Goal: Complete application form: Complete application form

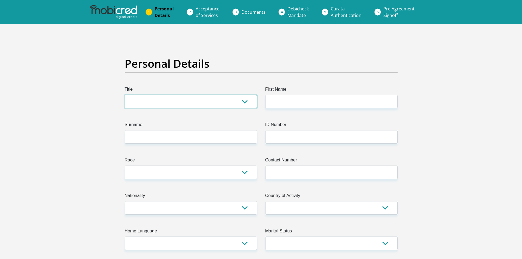
click at [161, 107] on select "Mr Ms Mrs Dr [PERSON_NAME]" at bounding box center [191, 101] width 132 height 13
select select "Mrs"
click at [125, 95] on select "Mr Ms Mrs Dr [PERSON_NAME]" at bounding box center [191, 101] width 132 height 13
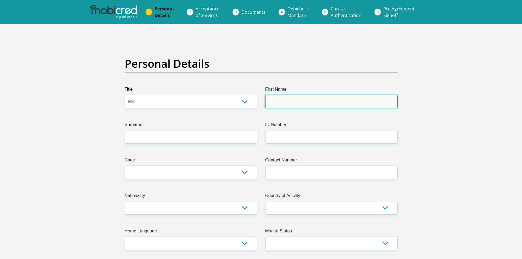
click at [276, 98] on input "First Name" at bounding box center [331, 101] width 132 height 13
type input "helisha"
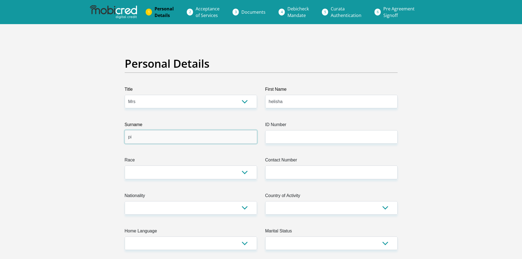
type input "p"
type input "reddy"
type input "9808170441080"
click at [187, 170] on select "Black Coloured Indian White Other" at bounding box center [191, 171] width 132 height 13
select select "3"
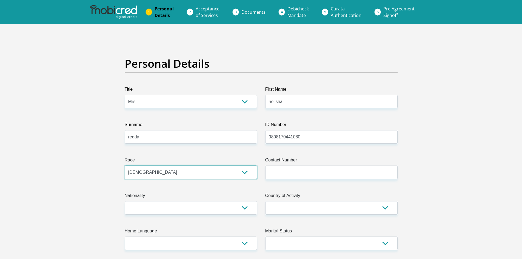
click at [125, 165] on select "Black Coloured Indian White Other" at bounding box center [191, 171] width 132 height 13
click at [281, 162] on label "Contact Number" at bounding box center [331, 161] width 132 height 9
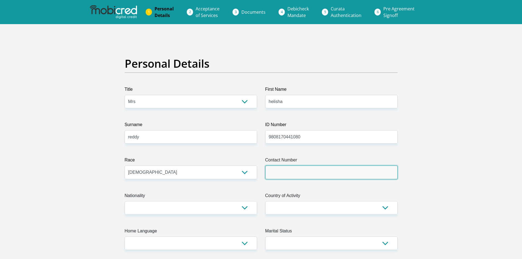
click at [281, 165] on input "Contact Number" at bounding box center [331, 171] width 132 height 13
type input "0659834439"
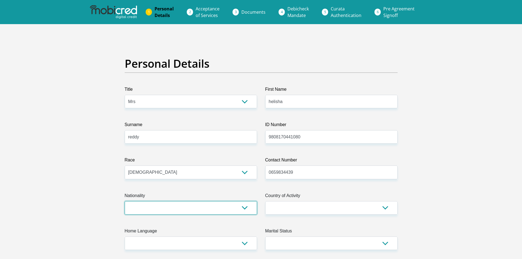
click at [187, 209] on select "[GEOGRAPHIC_DATA] [GEOGRAPHIC_DATA] [GEOGRAPHIC_DATA] [GEOGRAPHIC_DATA] [GEOGRA…" at bounding box center [191, 207] width 132 height 13
select select "ZAF"
click at [125, 201] on select "[GEOGRAPHIC_DATA] [GEOGRAPHIC_DATA] [GEOGRAPHIC_DATA] [GEOGRAPHIC_DATA] [GEOGRA…" at bounding box center [191, 207] width 132 height 13
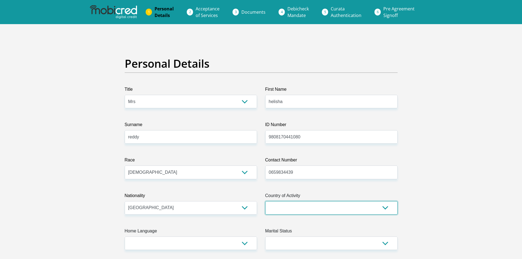
click at [299, 208] on select "[GEOGRAPHIC_DATA] [GEOGRAPHIC_DATA] [GEOGRAPHIC_DATA] [GEOGRAPHIC_DATA] [GEOGRA…" at bounding box center [331, 207] width 132 height 13
select select "ZAF"
click at [265, 201] on select "[GEOGRAPHIC_DATA] [GEOGRAPHIC_DATA] [GEOGRAPHIC_DATA] [GEOGRAPHIC_DATA] [GEOGRA…" at bounding box center [331, 207] width 132 height 13
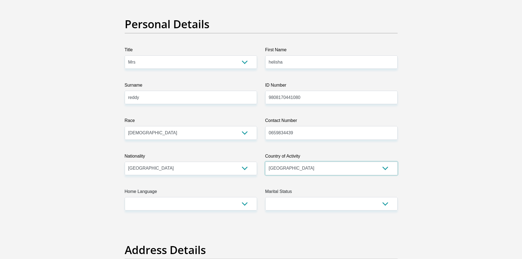
scroll to position [110, 0]
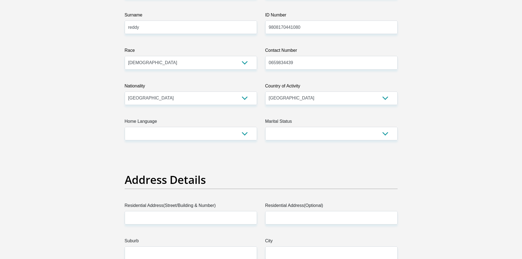
click at [219, 121] on label "Home Language" at bounding box center [191, 122] width 132 height 9
click at [219, 127] on select "Afrikaans English Sepedi South Ndebele Southern Sotho Swati Tsonga Tswana Venda…" at bounding box center [191, 133] width 132 height 13
click at [215, 127] on select "Afrikaans English Sepedi South Ndebele Southern Sotho Swati Tsonga Tswana Venda…" at bounding box center [191, 133] width 132 height 13
select select "eng"
click at [125, 127] on select "Afrikaans English Sepedi South Ndebele Southern Sotho Swati Tsonga Tswana Venda…" at bounding box center [191, 133] width 132 height 13
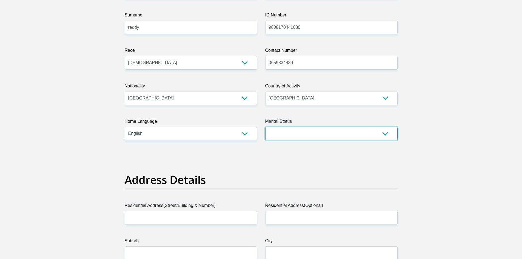
click at [302, 137] on select "Married ANC Single Divorced Widowed Married COP or Customary Law" at bounding box center [331, 133] width 132 height 13
select select "1"
click at [265, 127] on select "Married ANC Single Divorced Widowed Married COP or Customary Law" at bounding box center [331, 133] width 132 height 13
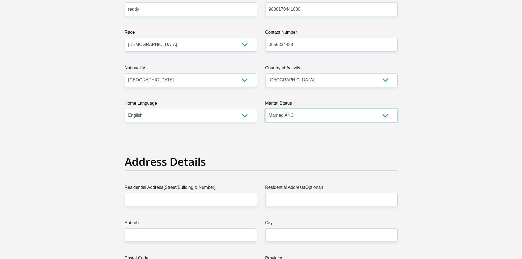
scroll to position [164, 0]
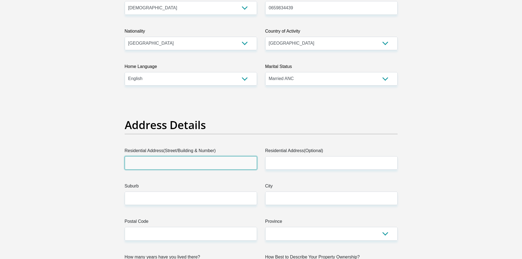
click at [190, 159] on input "Residential Address(Street/Building & Number)" at bounding box center [191, 162] width 132 height 13
type input "8a [GEOGRAPHIC_DATA]"
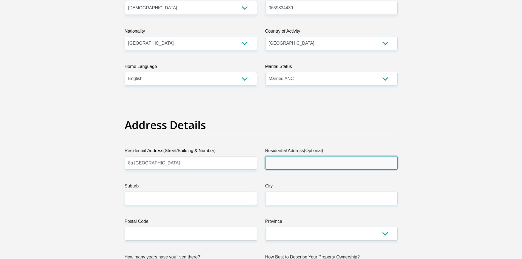
click at [310, 164] on input "Residential Address(Optional)" at bounding box center [331, 162] width 132 height 13
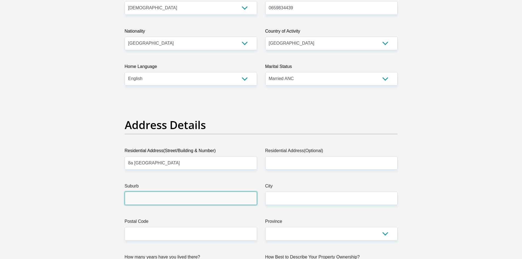
click at [170, 201] on input "Suburb" at bounding box center [191, 198] width 132 height 13
type input "eastbury"
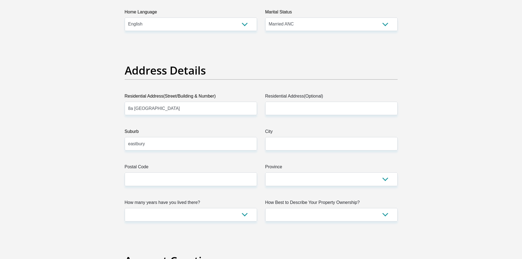
scroll to position [219, 0]
click at [284, 141] on input "City" at bounding box center [331, 143] width 132 height 13
type input "[GEOGRAPHIC_DATA]"
type input "4068"
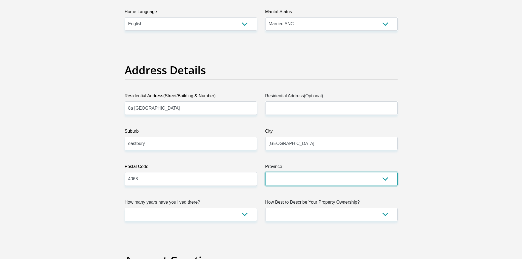
click at [284, 182] on select "Eastern Cape Free State [GEOGRAPHIC_DATA] [GEOGRAPHIC_DATA][DATE] [GEOGRAPHIC_D…" at bounding box center [331, 178] width 132 height 13
click at [265, 172] on select "Eastern Cape Free State [GEOGRAPHIC_DATA] [GEOGRAPHIC_DATA][DATE] [GEOGRAPHIC_D…" at bounding box center [331, 178] width 132 height 13
click at [297, 178] on select "Eastern Cape Free State [GEOGRAPHIC_DATA] [GEOGRAPHIC_DATA][DATE] [GEOGRAPHIC_D…" at bounding box center [331, 178] width 132 height 13
select select "[GEOGRAPHIC_DATA][DATE]"
click at [265, 172] on select "Eastern Cape Free State [GEOGRAPHIC_DATA] [GEOGRAPHIC_DATA][DATE] [GEOGRAPHIC_D…" at bounding box center [331, 178] width 132 height 13
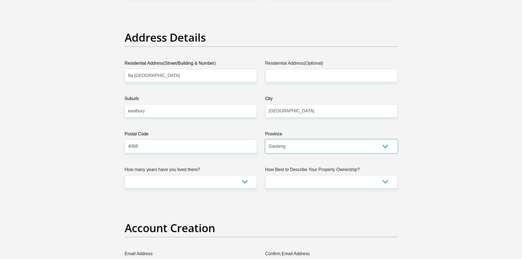
scroll to position [301, 0]
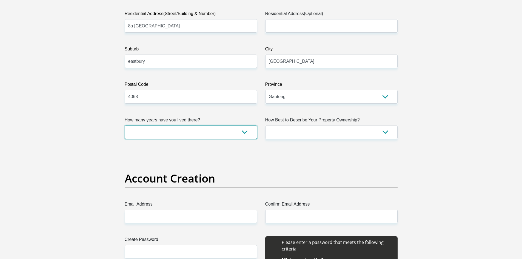
click at [203, 136] on select "less than 1 year 1-3 years 3-5 years 5+ years" at bounding box center [191, 131] width 132 height 13
select select "5"
click at [125, 125] on select "less than 1 year 1-3 years 3-5 years 5+ years" at bounding box center [191, 131] width 132 height 13
click at [309, 124] on label "How Best to Describe Your Property Ownership?" at bounding box center [331, 121] width 132 height 9
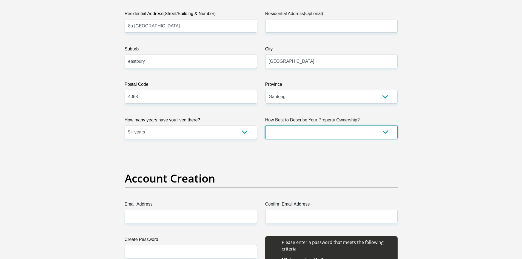
click at [309, 125] on select "Owned Rented Family Owned Company Dwelling" at bounding box center [331, 131] width 132 height 13
click at [303, 128] on select "Owned Rented Family Owned Company Dwelling" at bounding box center [331, 131] width 132 height 13
select select "Rented"
click at [265, 125] on select "Owned Rented Family Owned Company Dwelling" at bounding box center [331, 131] width 132 height 13
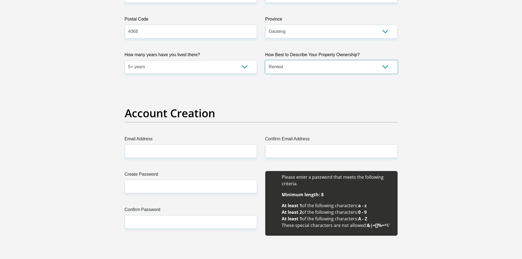
scroll to position [419, 0]
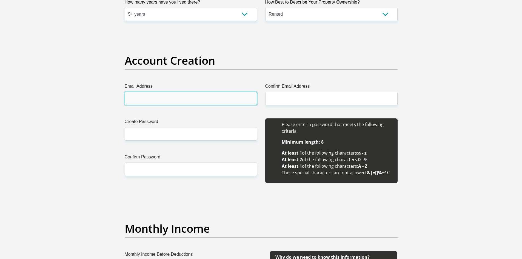
click at [171, 102] on input "Email Address" at bounding box center [191, 98] width 132 height 13
drag, startPoint x: 186, startPoint y: 101, endPoint x: 81, endPoint y: 95, distance: 105.4
drag, startPoint x: 174, startPoint y: 98, endPoint x: 162, endPoint y: 98, distance: 12.1
type input "[EMAIL_ADDRESS][DOMAIN_NAME]"
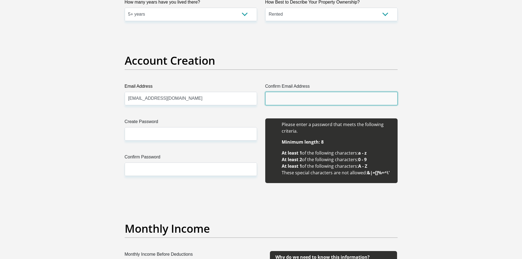
paste input "[EMAIL_ADDRESS][DOMAIN_NAME]"
type input "[EMAIL_ADDRESS][DOMAIN_NAME]"
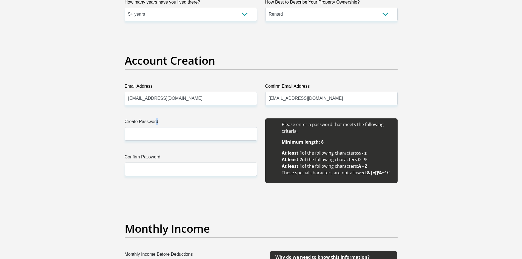
click at [153, 127] on div "Create Password Please input valid password" at bounding box center [191, 129] width 132 height 22
click at [151, 131] on input "Create Password" at bounding box center [191, 133] width 132 height 13
type input "Helisha02"
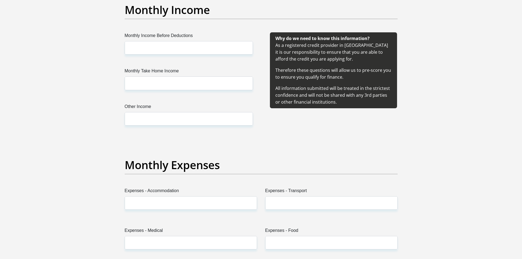
scroll to position [638, 0]
type input "Helisha02"
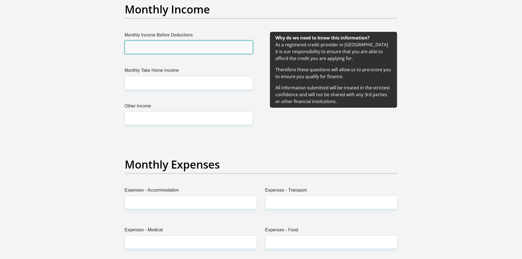
click at [182, 51] on input "Monthly Income Before Deductions" at bounding box center [189, 47] width 128 height 13
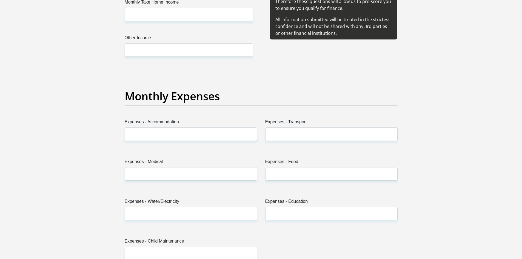
scroll to position [693, 0]
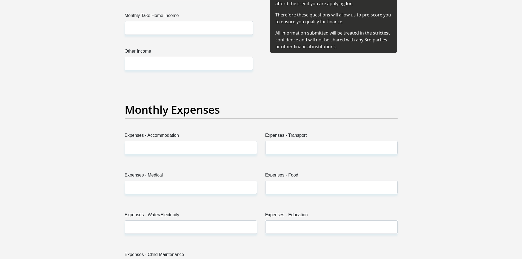
type input "9000"
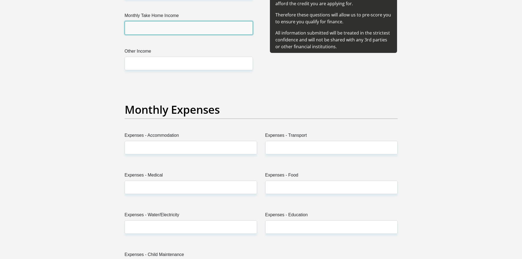
click at [169, 26] on input "Monthly Take Home Income" at bounding box center [189, 27] width 128 height 13
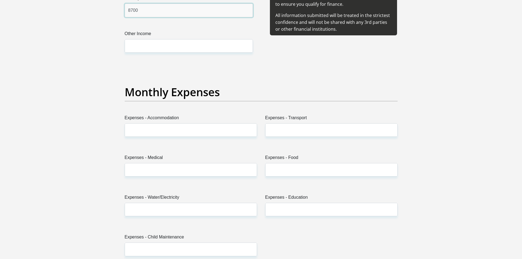
scroll to position [721, 0]
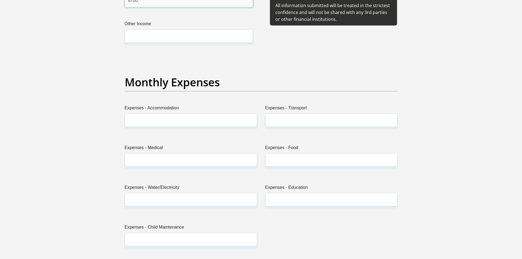
type input "8700"
click at [163, 35] on input "Other Income" at bounding box center [189, 35] width 128 height 13
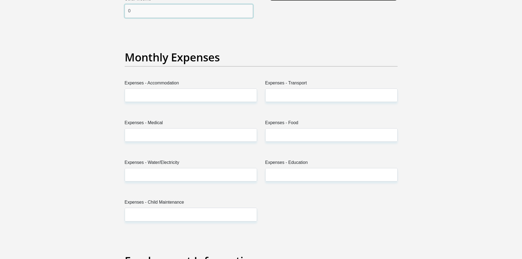
scroll to position [775, 0]
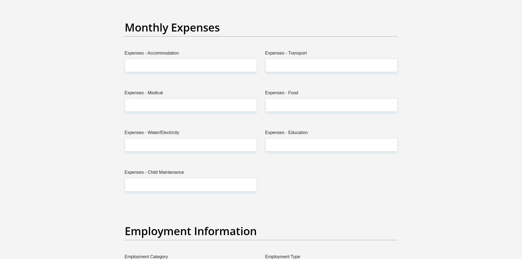
type input "0"
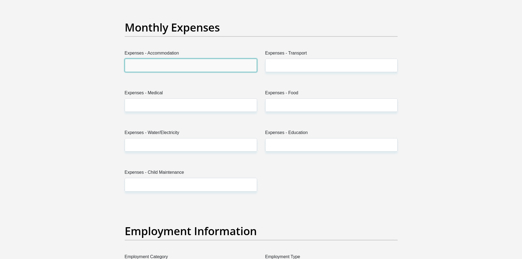
click at [149, 71] on input "Expenses - Accommodation" at bounding box center [191, 65] width 132 height 13
type input "2500"
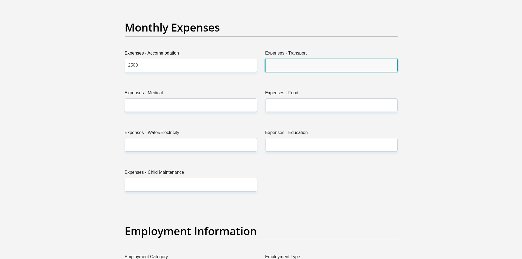
click at [284, 66] on input "Expenses - Transport" at bounding box center [331, 65] width 132 height 13
type input "1100"
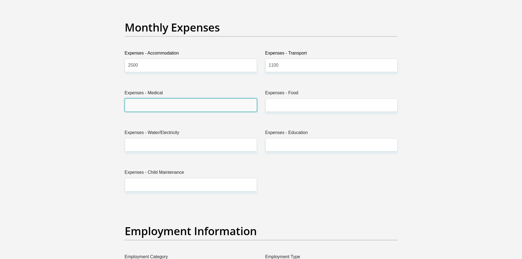
click at [204, 108] on input "Expenses - Medical" at bounding box center [191, 104] width 132 height 13
type input "0"
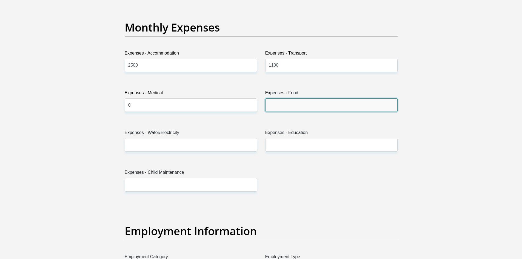
click at [291, 112] on input "Expenses - Food" at bounding box center [331, 104] width 132 height 13
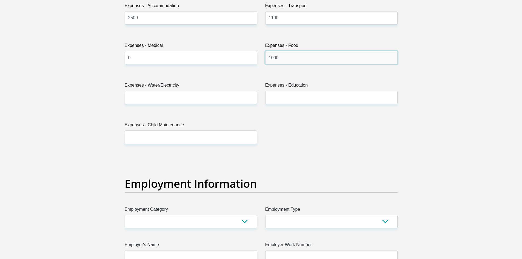
scroll to position [830, 0]
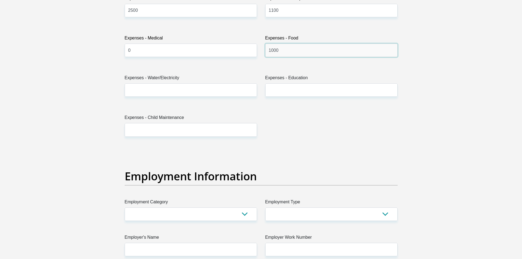
type input "1000"
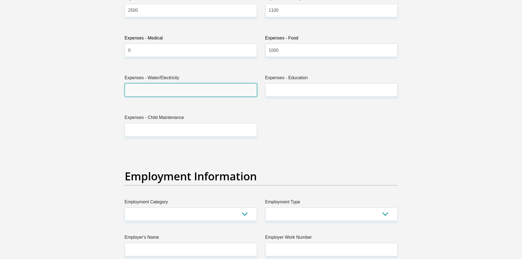
click at [190, 87] on input "Expenses - Water/Electricity" at bounding box center [191, 89] width 132 height 13
type input "500"
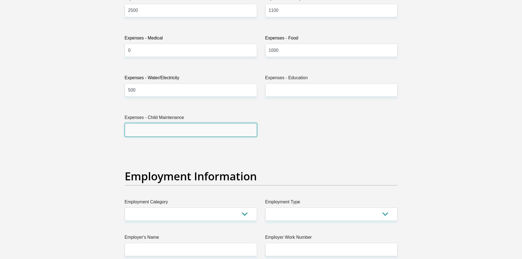
click at [173, 131] on input "Expenses - Child Maintenance" at bounding box center [191, 129] width 132 height 13
type input "0"
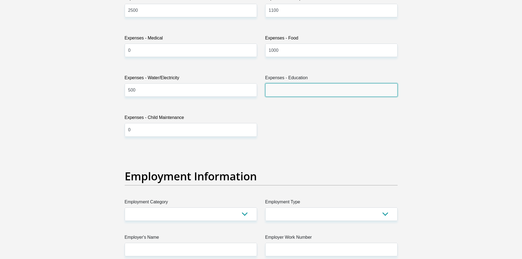
click at [290, 90] on input "Expenses - Education" at bounding box center [331, 89] width 132 height 13
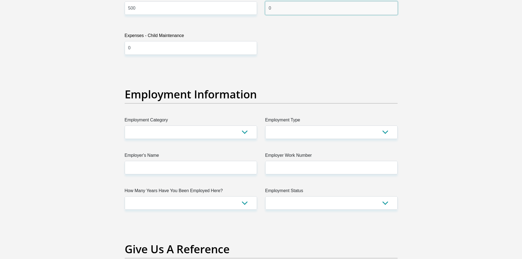
scroll to position [912, 0]
type input "0"
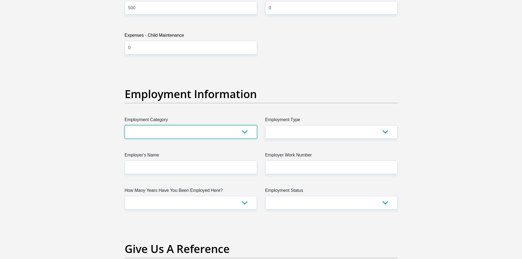
click at [165, 135] on select "AGRICULTURE ALCOHOL & TOBACCO CONSTRUCTION MATERIALS METALLURGY EQUIPMENT FOR R…" at bounding box center [191, 131] width 132 height 13
select select "28"
click at [125, 125] on select "AGRICULTURE ALCOHOL & TOBACCO CONSTRUCTION MATERIALS METALLURGY EQUIPMENT FOR R…" at bounding box center [191, 131] width 132 height 13
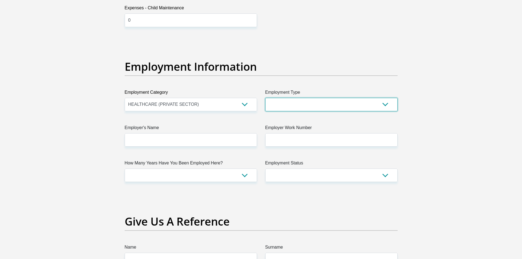
click at [296, 108] on select "College/Lecturer Craft Seller Creative Driver Executive Farmer Forces - Non Com…" at bounding box center [331, 104] width 132 height 13
select select "Office Staff/Clerk"
click at [265, 98] on select "College/Lecturer Craft Seller Creative Driver Executive Farmer Forces - Non Com…" at bounding box center [331, 104] width 132 height 13
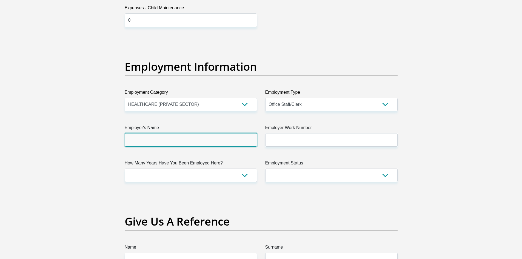
click at [191, 138] on input "Employer's Name" at bounding box center [191, 139] width 132 height 13
type input "h"
type input "Neovision"
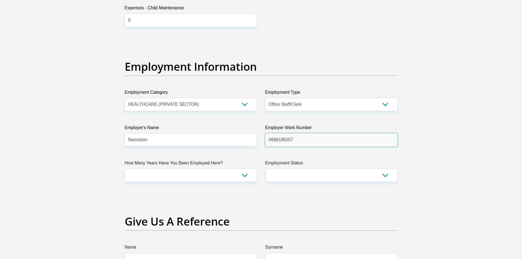
type input "0686186257"
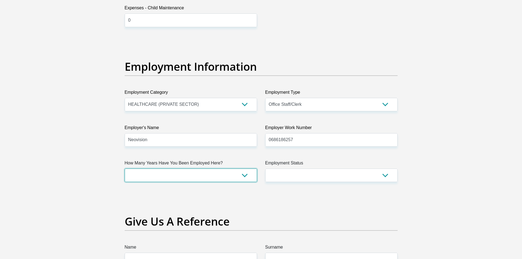
click at [151, 175] on select "less than 1 year 1-3 years 3-5 years 5+ years" at bounding box center [191, 175] width 132 height 13
select select "24"
click at [125, 169] on select "less than 1 year 1-3 years 3-5 years 5+ years" at bounding box center [191, 175] width 132 height 13
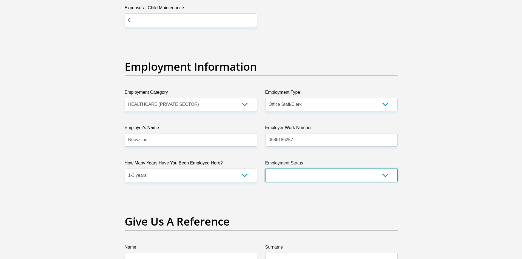
click at [282, 175] on select "Permanent/Full-time Part-time/Casual [DEMOGRAPHIC_DATA] Worker Self-Employed Ho…" at bounding box center [331, 175] width 132 height 13
select select "1"
click at [265, 169] on select "Permanent/Full-time Part-time/Casual [DEMOGRAPHIC_DATA] Worker Self-Employed Ho…" at bounding box center [331, 175] width 132 height 13
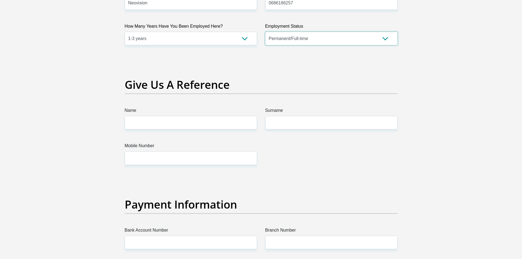
scroll to position [1077, 0]
click at [179, 122] on input "Name" at bounding box center [191, 122] width 132 height 13
type input "Dhevashnee"
type input "pillay"
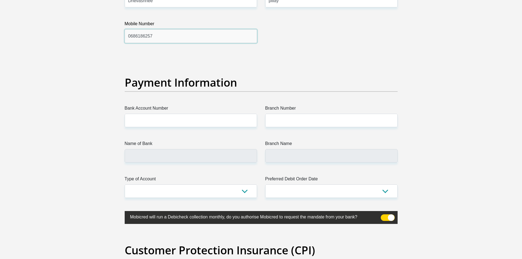
scroll to position [1214, 0]
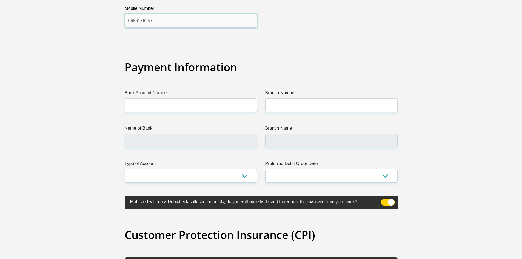
type input "0686186257"
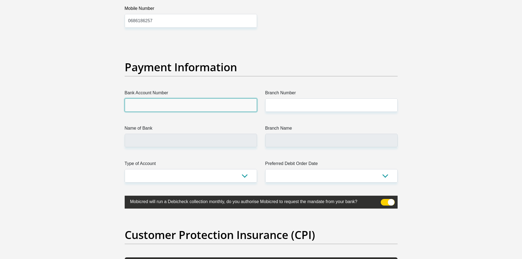
click at [155, 108] on input "Bank Account Number" at bounding box center [191, 104] width 132 height 13
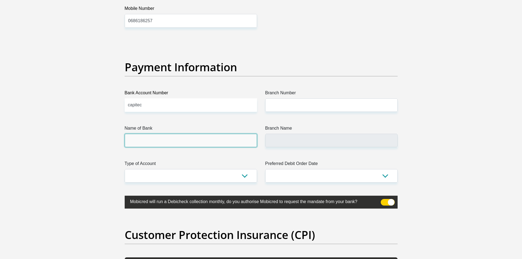
click at [146, 137] on input "Name of Bank" at bounding box center [191, 140] width 132 height 13
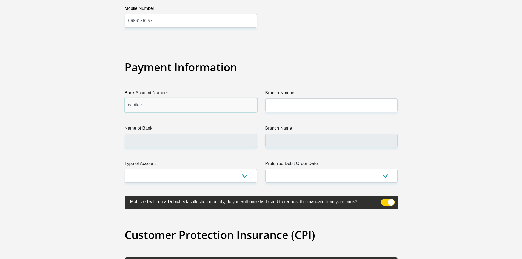
click at [158, 107] on input "capitec" at bounding box center [191, 104] width 132 height 13
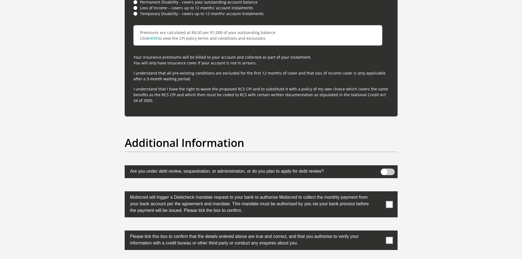
scroll to position [1652, 0]
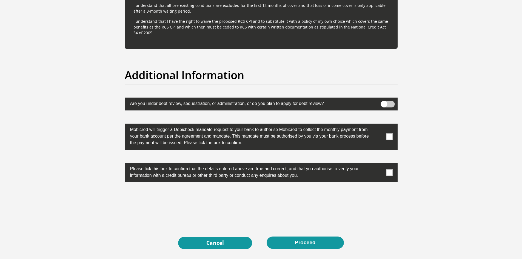
click at [391, 173] on span at bounding box center [389, 172] width 7 height 7
click at [378, 164] on input "checkbox" at bounding box center [378, 164] width 0 height 0
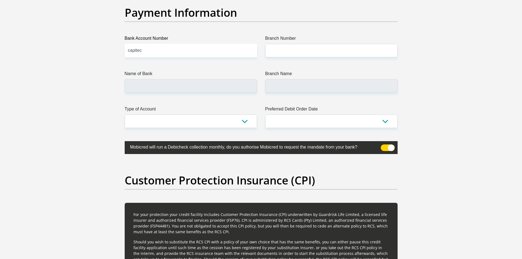
scroll to position [1269, 0]
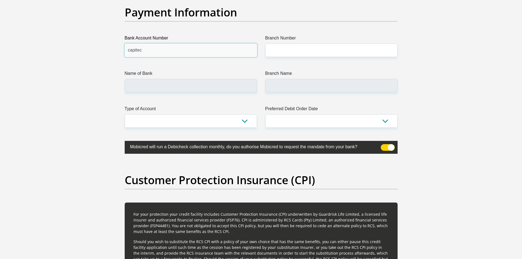
click at [147, 48] on input "capitec" at bounding box center [191, 50] width 132 height 13
type input "1443746752"
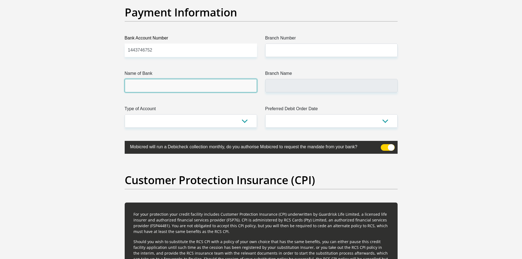
click at [214, 88] on input "Name of Bank" at bounding box center [191, 85] width 132 height 13
click at [215, 88] on input "Name of Bank" at bounding box center [191, 85] width 132 height 13
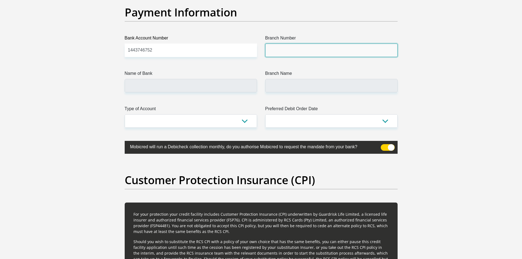
click at [298, 49] on input "Branch Number" at bounding box center [331, 50] width 132 height 13
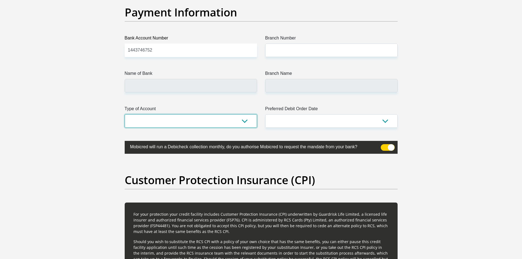
click at [227, 121] on select "Cheque Savings" at bounding box center [191, 120] width 132 height 13
select select "SAV"
click at [125, 114] on select "Cheque Savings" at bounding box center [191, 120] width 132 height 13
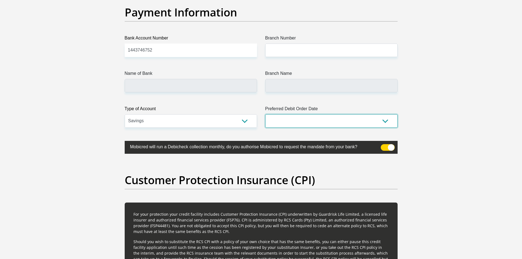
click at [307, 116] on select "1st 2nd 3rd 4th 5th 7th 18th 19th 20th 21st 22nd 23rd 24th 25th 26th 27th 28th …" at bounding box center [331, 120] width 132 height 13
select select "26"
click at [265, 114] on select "1st 2nd 3rd 4th 5th 7th 18th 19th 20th 21st 22nd 23rd 24th 25th 26th 27th 28th …" at bounding box center [331, 120] width 132 height 13
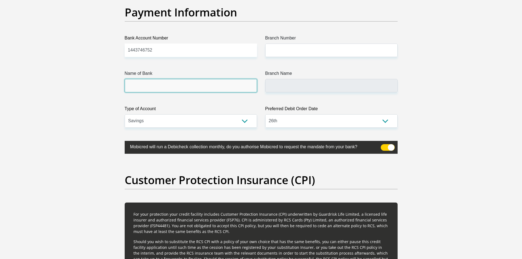
click at [176, 79] on input "Name of Bank" at bounding box center [191, 85] width 132 height 13
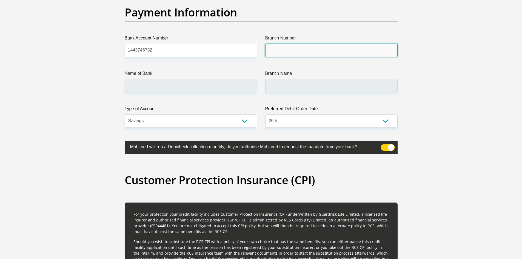
click at [275, 50] on input "Branch Number" at bounding box center [331, 50] width 132 height 13
drag, startPoint x: 285, startPoint y: 42, endPoint x: 277, endPoint y: 50, distance: 11.4
paste input "470010"
type input "470010"
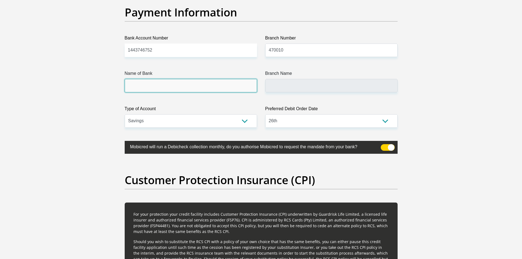
click at [180, 88] on input "Name of Bank" at bounding box center [191, 85] width 132 height 13
type input "CAPITEC BANK LIMITED"
type input "CAPITEC BANK CPC"
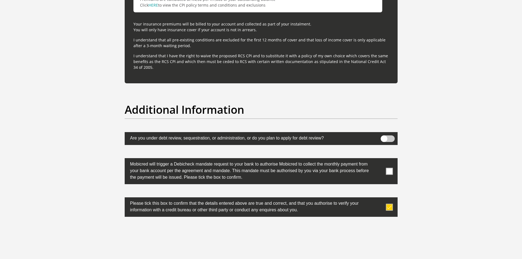
scroll to position [1680, 0]
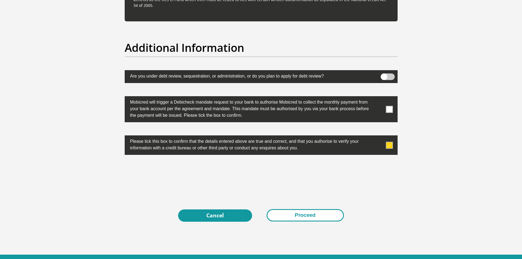
click at [292, 215] on button "Proceed" at bounding box center [305, 215] width 77 height 12
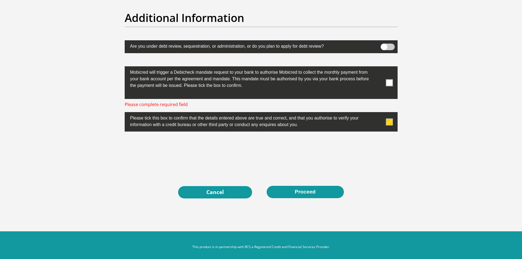
scroll to position [1713, 0]
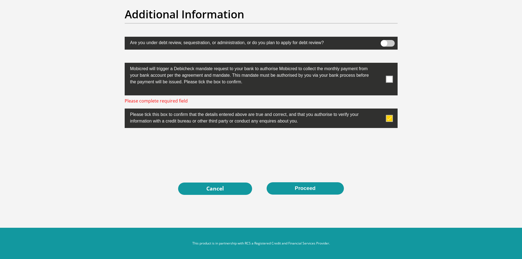
click at [387, 76] on span at bounding box center [389, 79] width 7 height 7
click at [378, 64] on input "checkbox" at bounding box center [378, 64] width 0 height 0
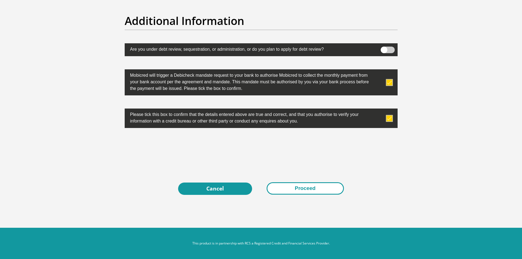
click at [327, 190] on button "Proceed" at bounding box center [305, 188] width 77 height 12
